Goal: Navigation & Orientation: Understand site structure

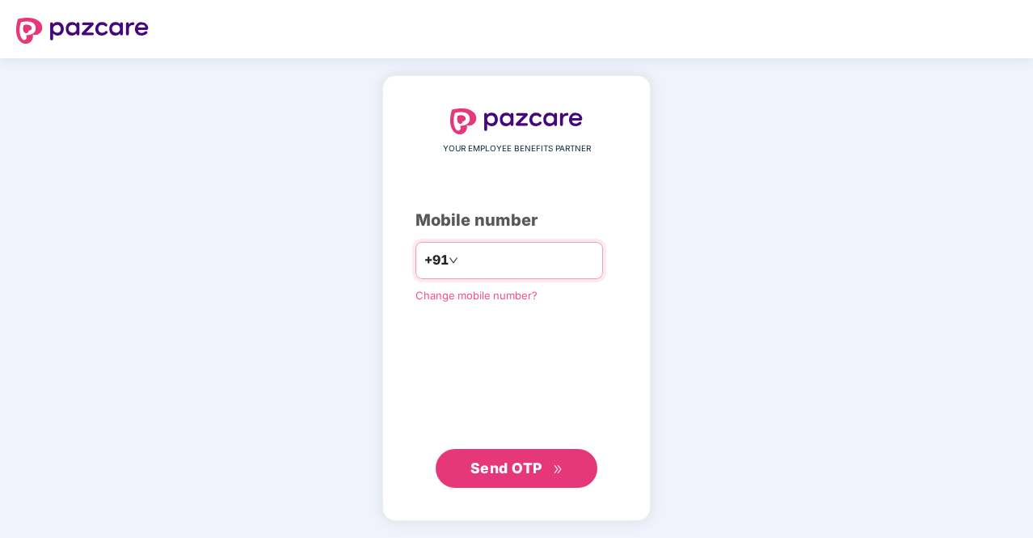
drag, startPoint x: 0, startPoint y: 0, endPoint x: 478, endPoint y: 255, distance: 541.5
click at [478, 255] on input "number" at bounding box center [528, 260] width 133 height 26
type input "**********"
click at [541, 464] on span "Send OTP" at bounding box center [507, 467] width 72 height 17
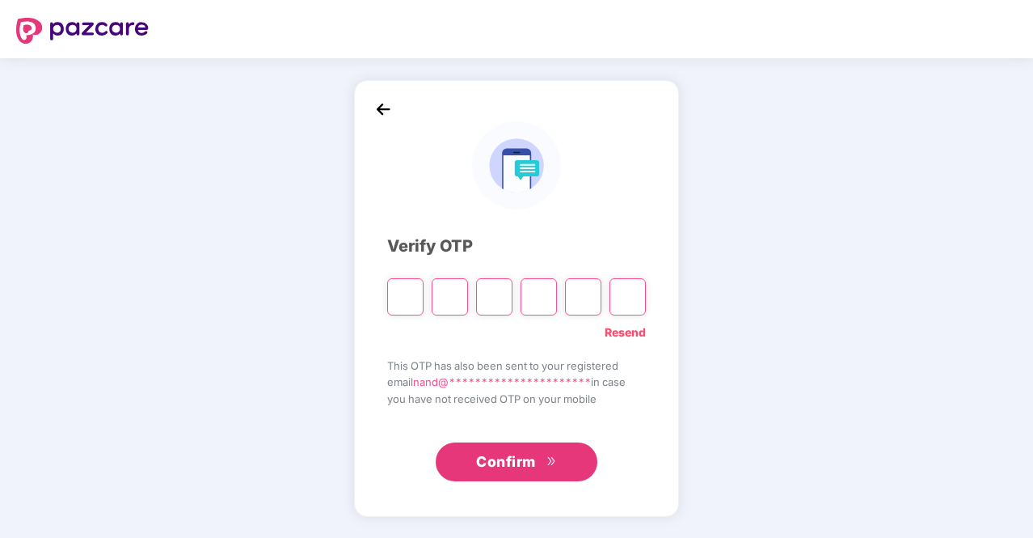
type input "*"
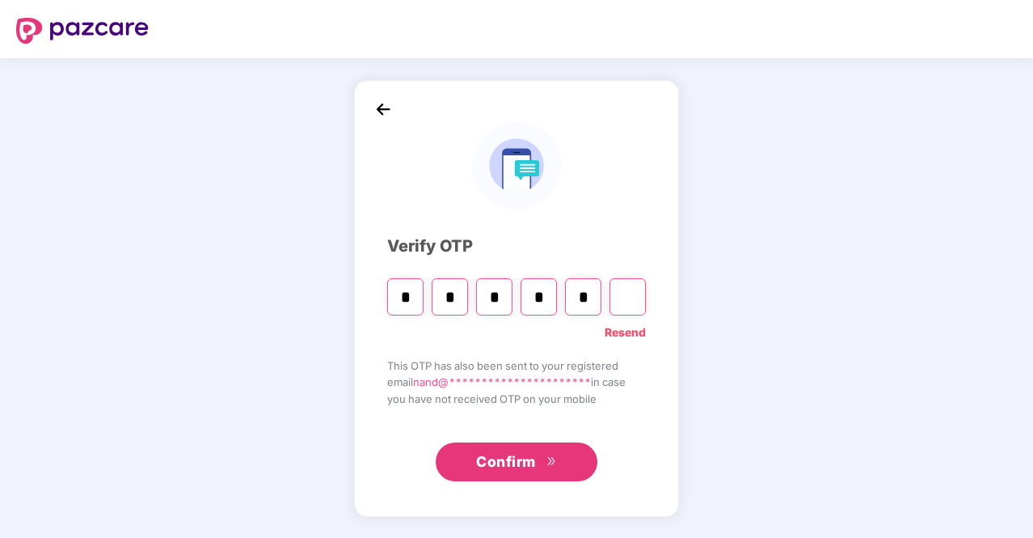
type input "*"
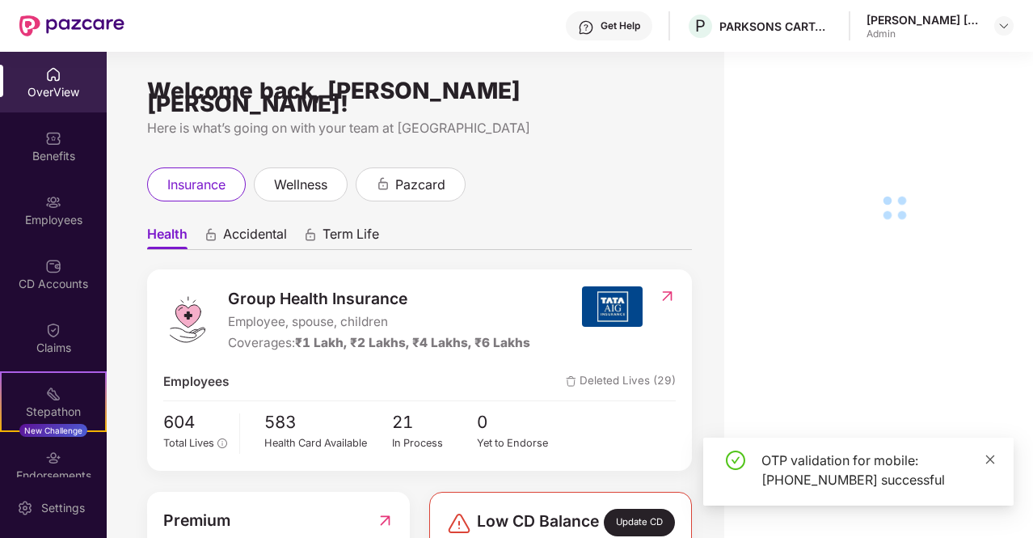
click at [991, 462] on icon "close" at bounding box center [990, 459] width 11 height 11
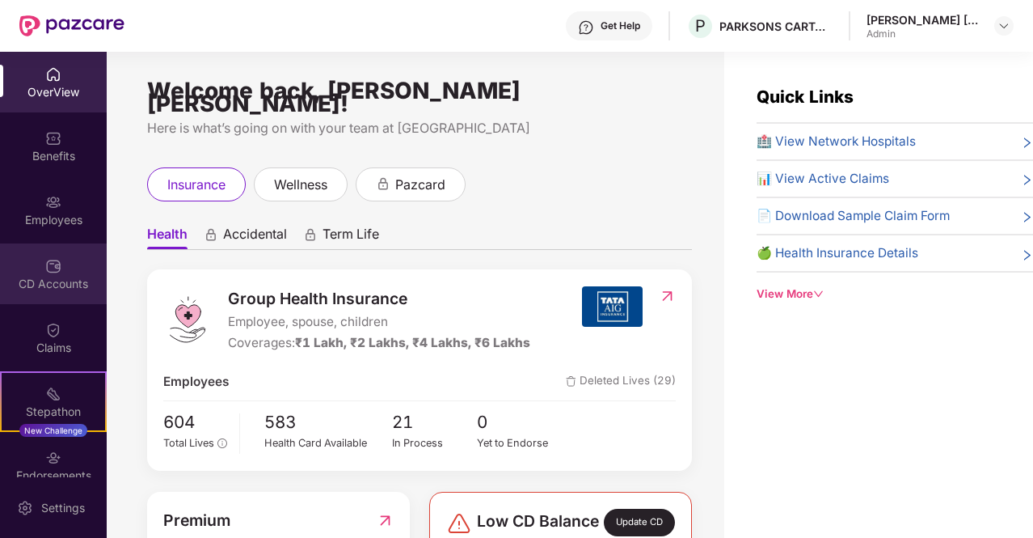
click at [48, 279] on div "CD Accounts" at bounding box center [53, 284] width 107 height 16
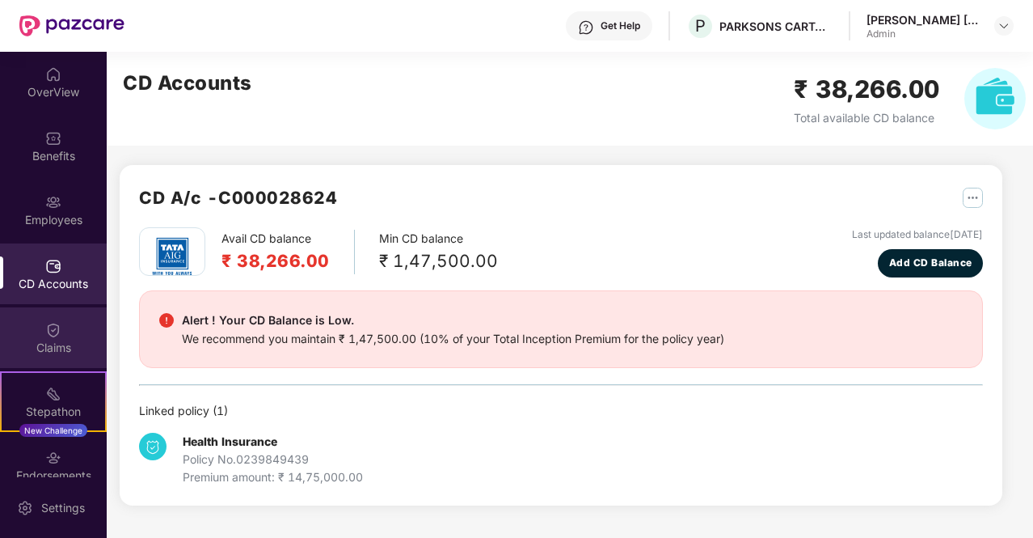
click at [45, 337] on img at bounding box center [53, 330] width 16 height 16
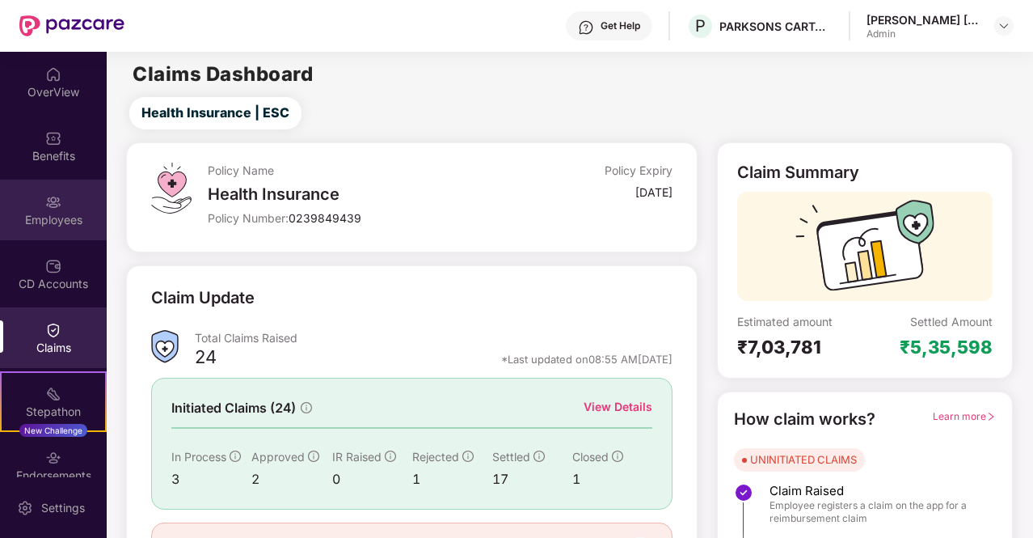
click at [57, 212] on div "Employees" at bounding box center [53, 220] width 107 height 16
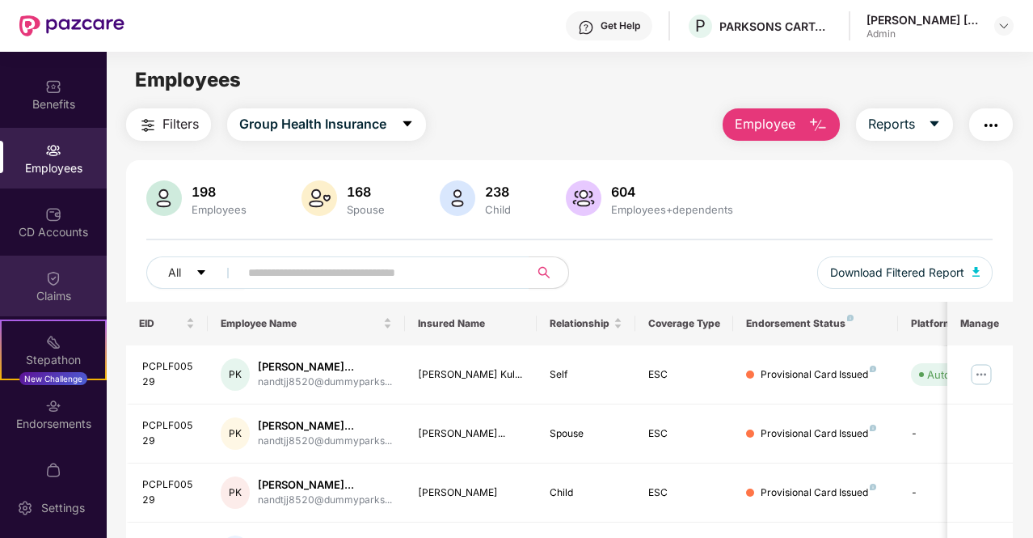
scroll to position [85, 0]
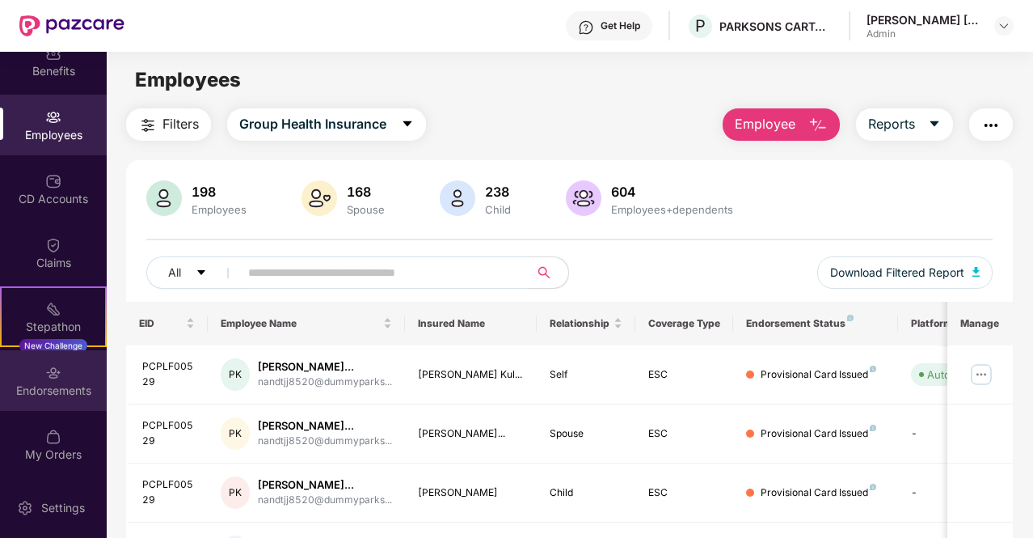
click at [57, 389] on div "Endorsements" at bounding box center [53, 390] width 107 height 16
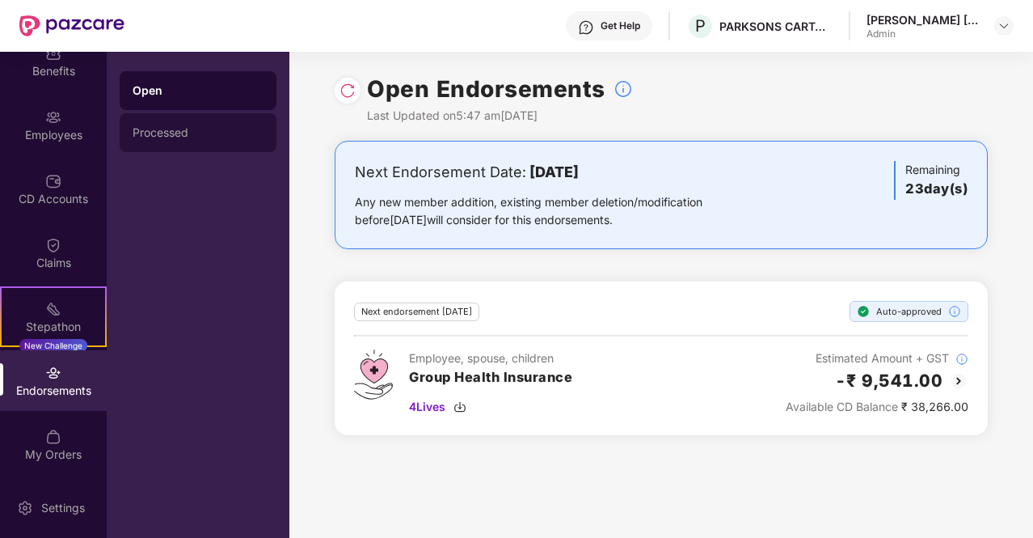
click at [178, 124] on div "Processed" at bounding box center [198, 132] width 157 height 39
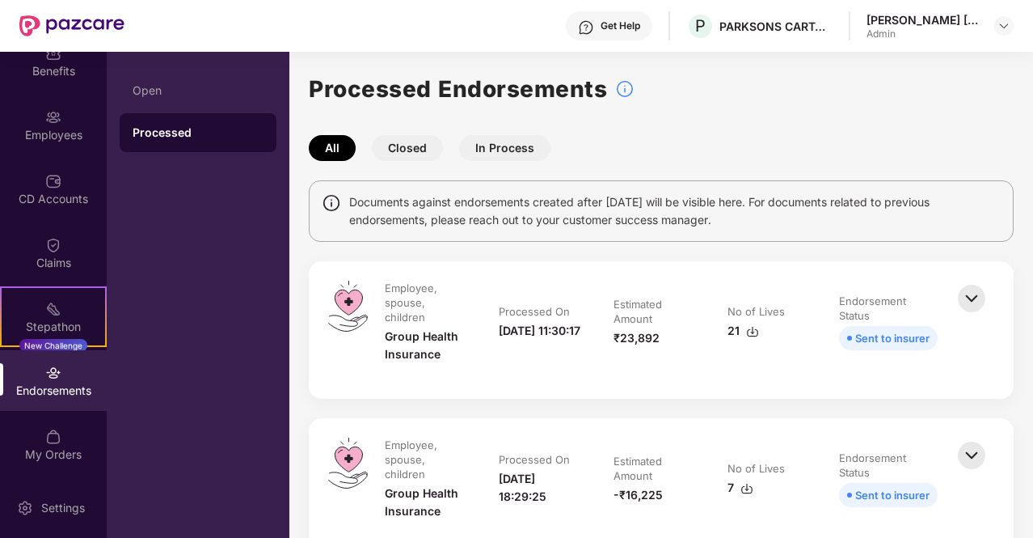
click at [977, 294] on img at bounding box center [972, 299] width 36 height 36
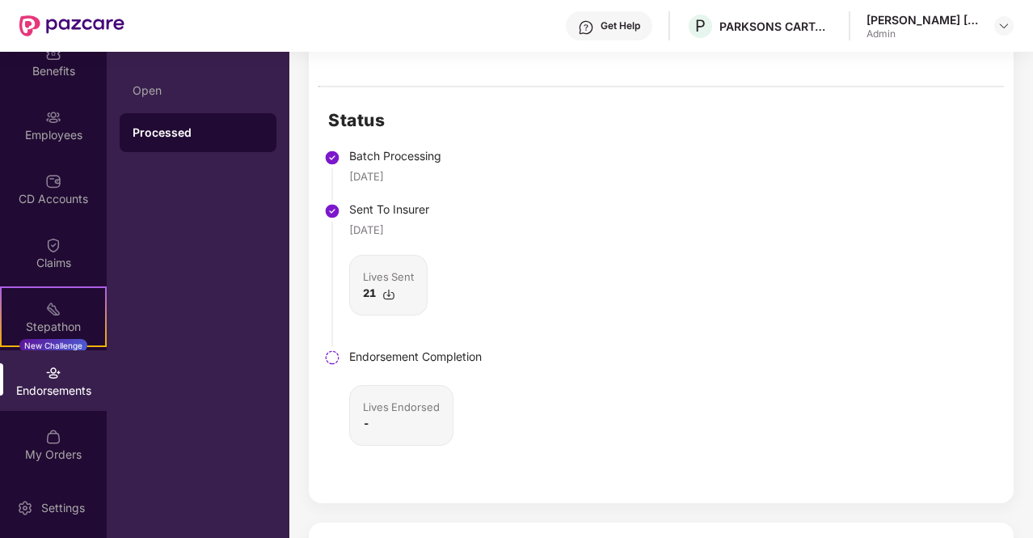
scroll to position [404, 0]
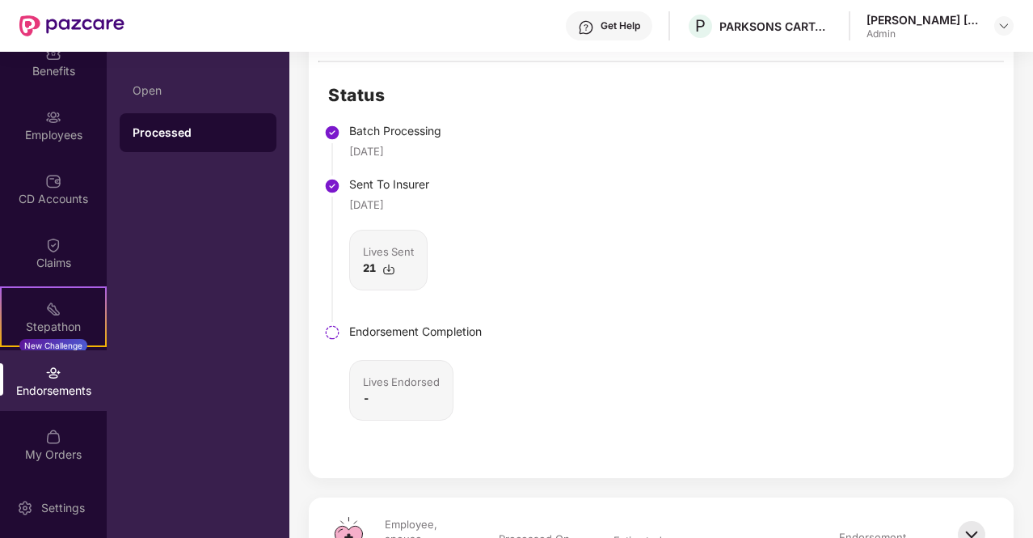
click at [376, 392] on div "-" at bounding box center [401, 398] width 77 height 16
click at [382, 381] on div "Lives Endorsed" at bounding box center [401, 382] width 77 height 16
click at [343, 341] on li "Endorsement Completion Lives Endorsed -" at bounding box center [405, 393] width 154 height 130
click at [332, 322] on div at bounding box center [332, 332] width 18 height 21
click at [385, 268] on img at bounding box center [388, 269] width 13 height 13
